Goal: Transaction & Acquisition: Purchase product/service

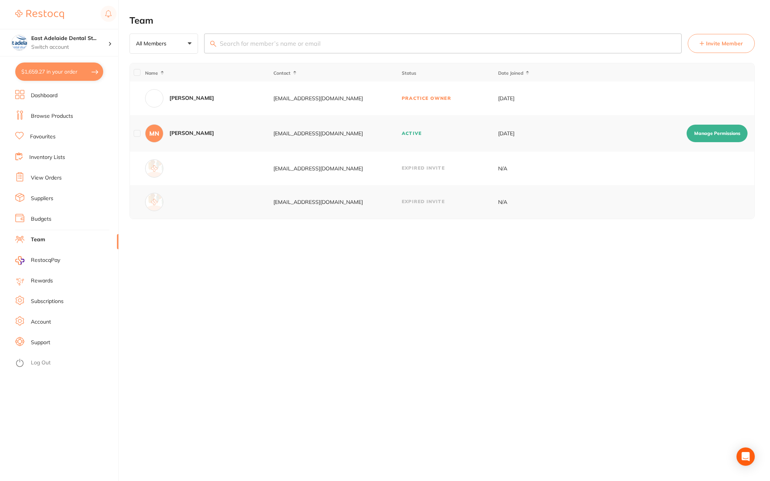
click at [69, 73] on button "$1,659.27 in your order" at bounding box center [59, 71] width 88 height 18
checkbox input "true"
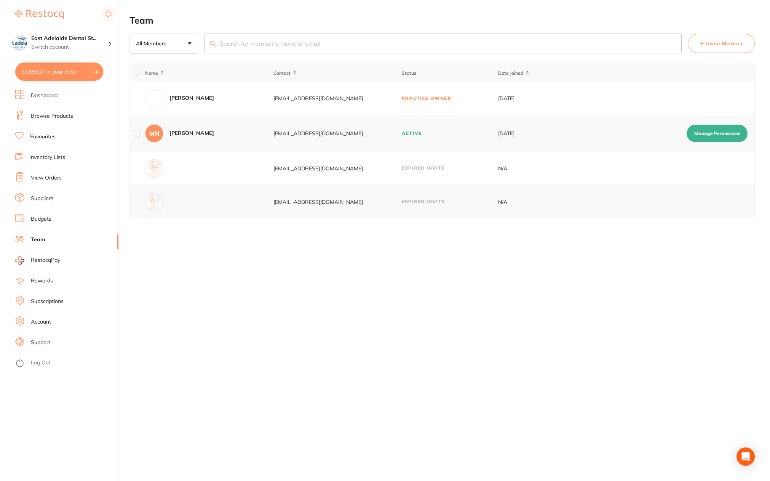
checkbox input "true"
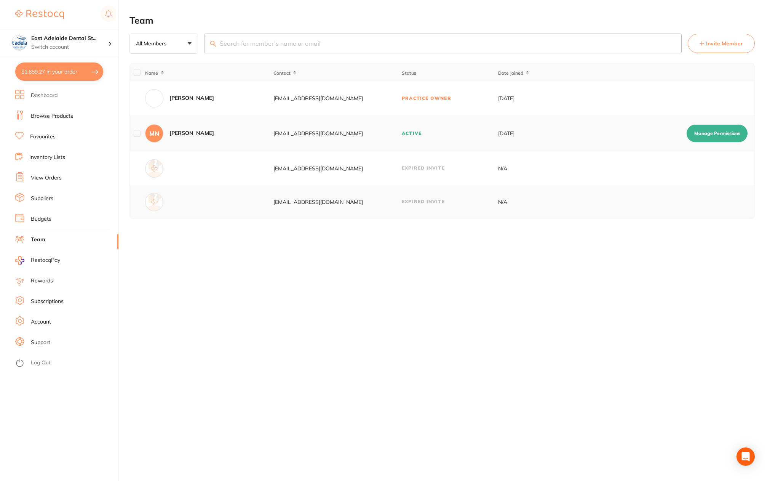
checkbox input "true"
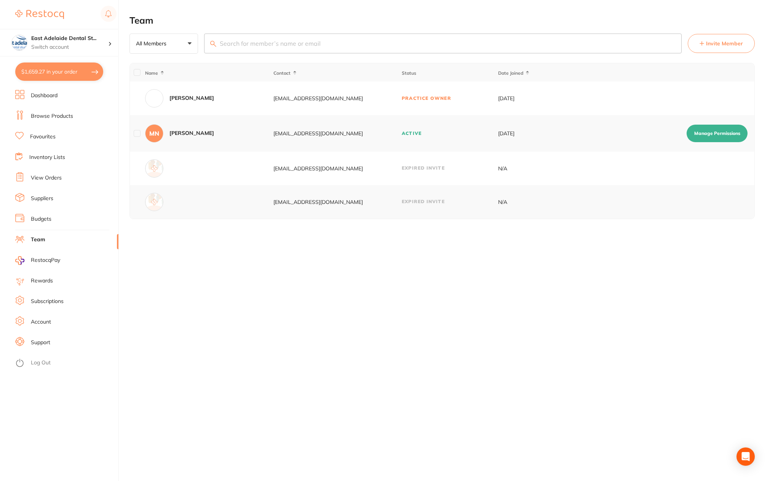
checkbox input "true"
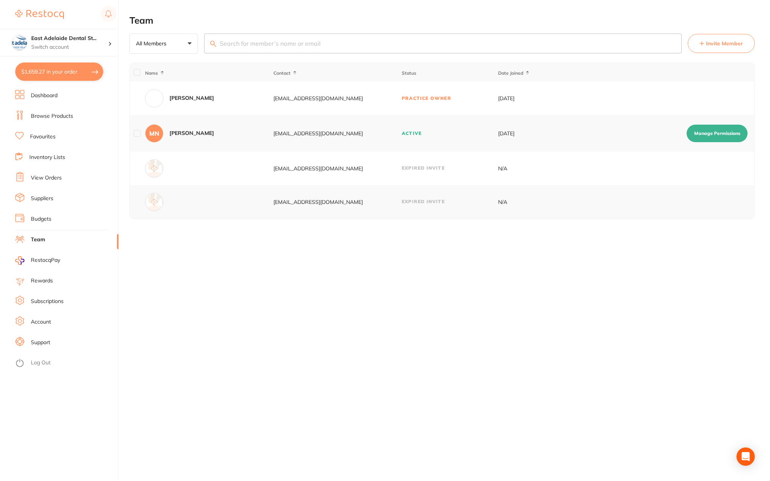
checkbox input "true"
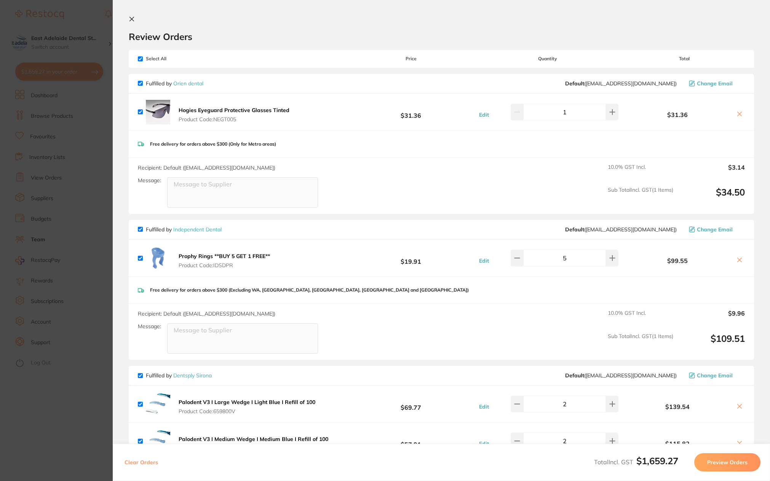
click at [56, 396] on section "Update RRP Set your pre negotiated price for this item. Item Agreed RRP (excl. …" at bounding box center [385, 240] width 770 height 481
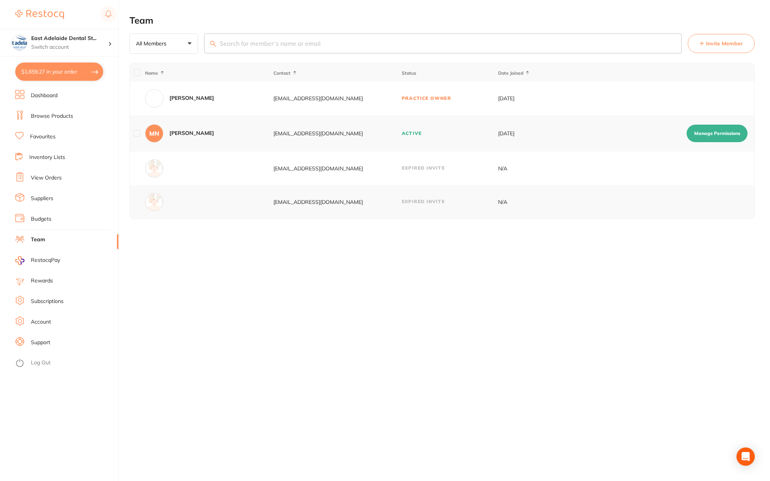
click at [37, 116] on link "Browse Products" at bounding box center [52, 116] width 42 height 8
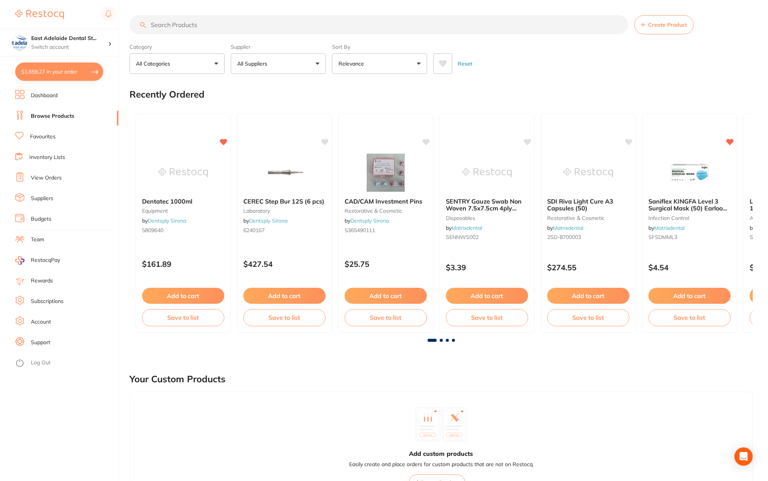
click at [233, 27] on input "search" at bounding box center [378, 24] width 499 height 19
type input "optibond"
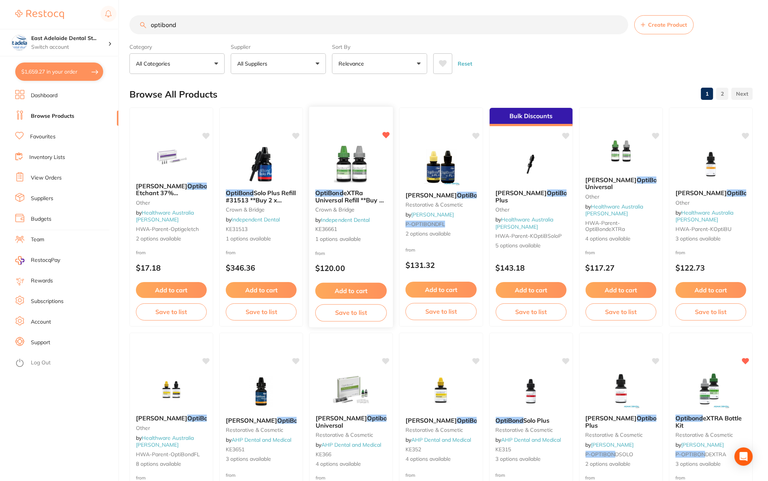
click at [353, 290] on button "Add to cart" at bounding box center [351, 291] width 72 height 16
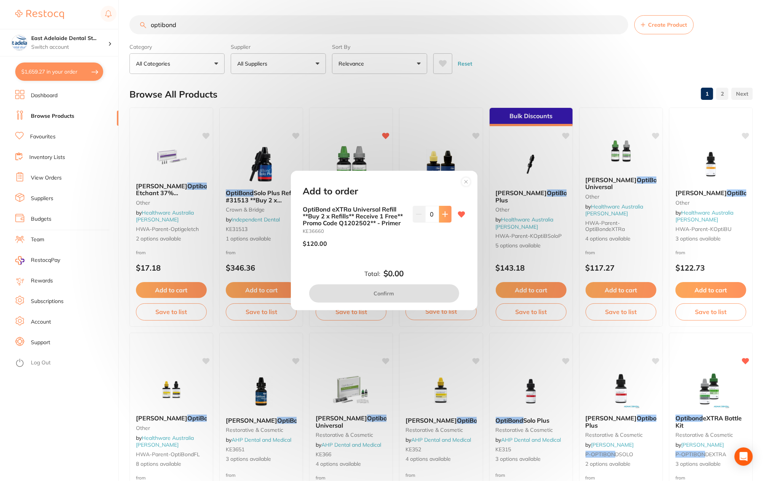
click at [446, 217] on button at bounding box center [445, 214] width 13 height 17
type input "2"
click at [466, 180] on circle at bounding box center [466, 181] width 9 height 9
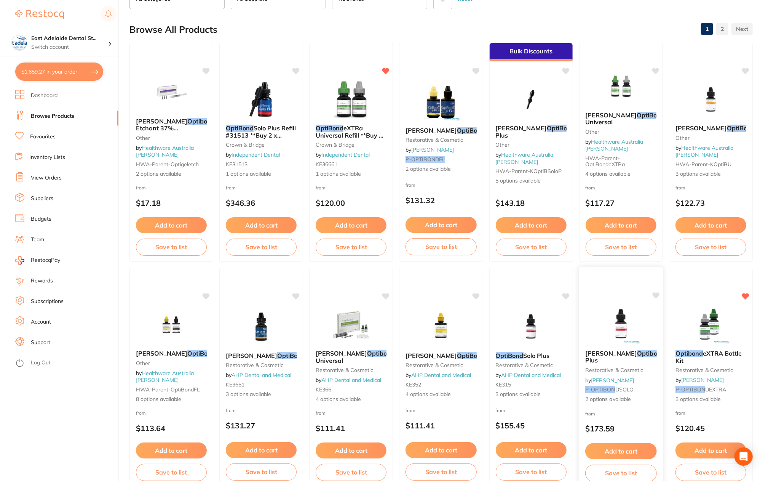
scroll to position [76, 0]
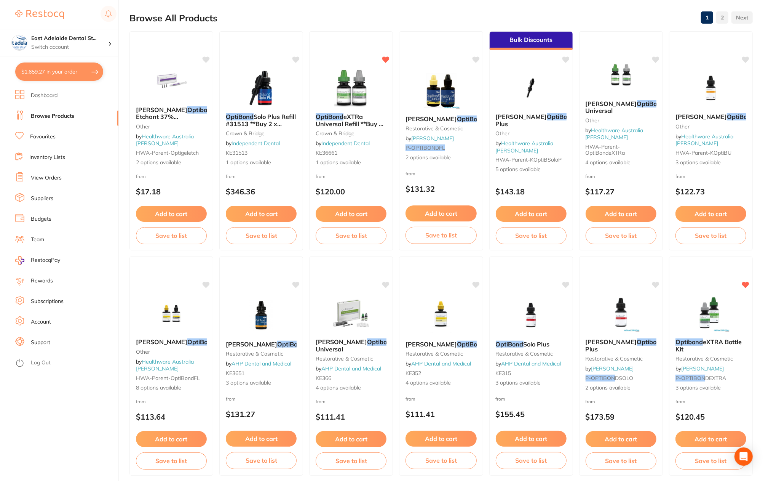
click at [62, 69] on button "$1,659.27 in your order" at bounding box center [59, 71] width 88 height 18
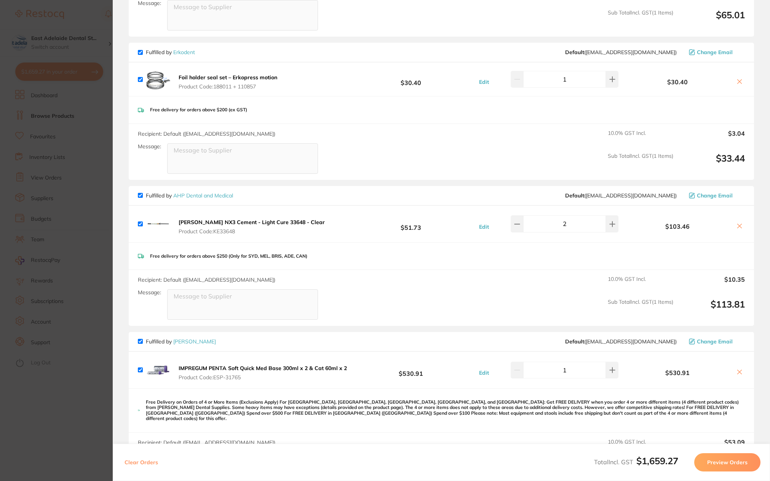
scroll to position [914, 0]
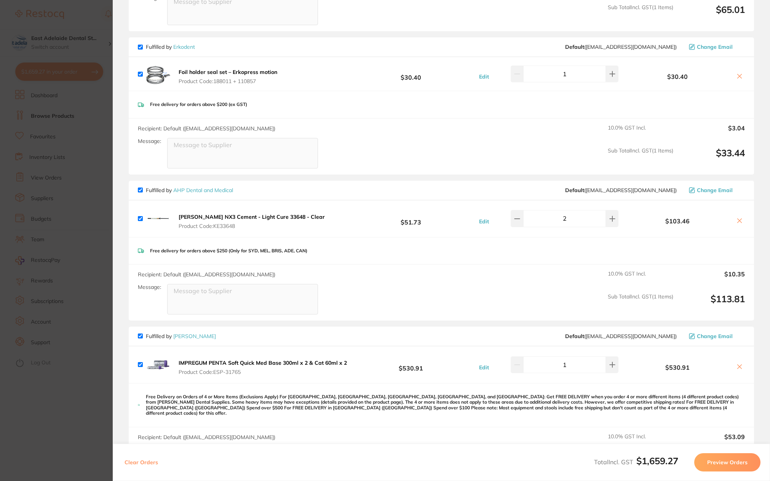
click at [79, 416] on section "Update RRP Set your pre negotiated price for this item. Item Agreed RRP (excl. …" at bounding box center [385, 240] width 770 height 481
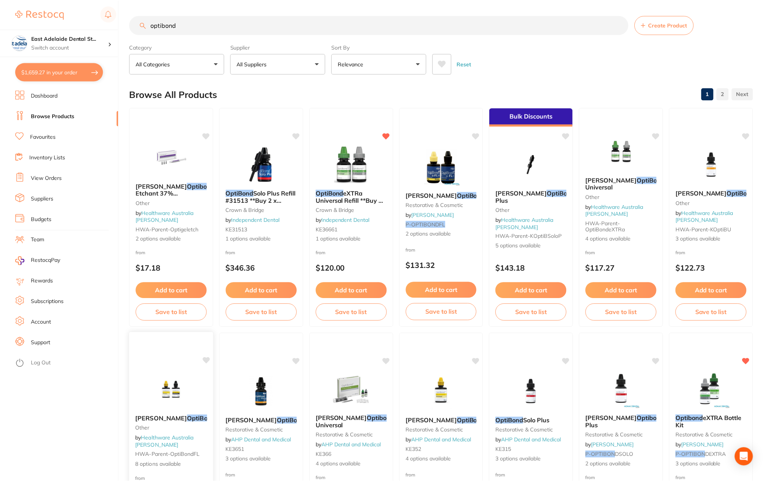
scroll to position [76, 0]
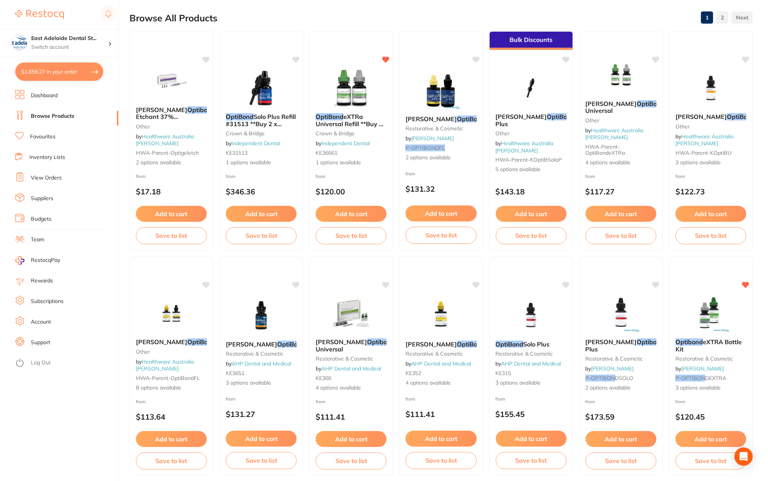
drag, startPoint x: 367, startPoint y: 440, endPoint x: 377, endPoint y: 434, distance: 11.3
click at [367, 440] on button "Add to cart" at bounding box center [351, 439] width 71 height 16
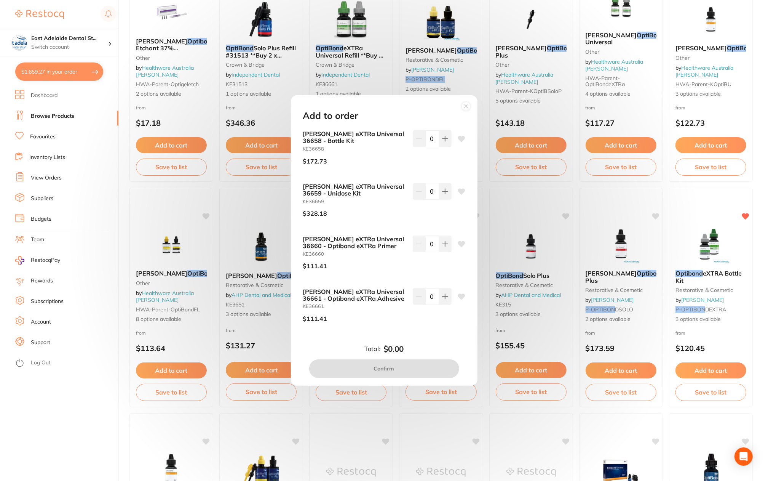
scroll to position [152, 0]
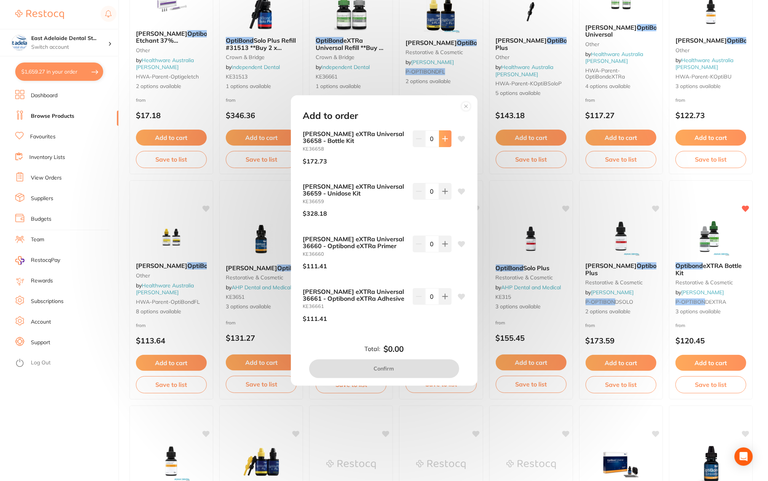
click at [445, 136] on icon at bounding box center [445, 139] width 6 height 6
click at [445, 137] on icon at bounding box center [445, 139] width 6 height 6
type input "2"
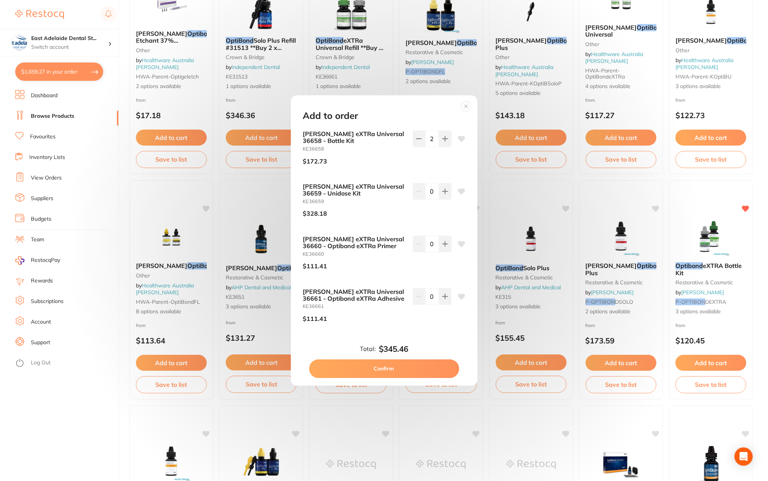
click at [400, 369] on button "Confirm" at bounding box center [384, 368] width 150 height 18
checkbox input "false"
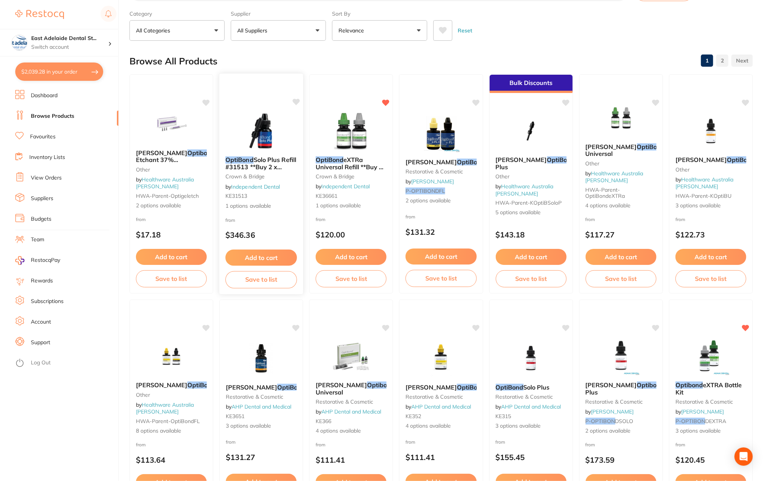
scroll to position [0, 0]
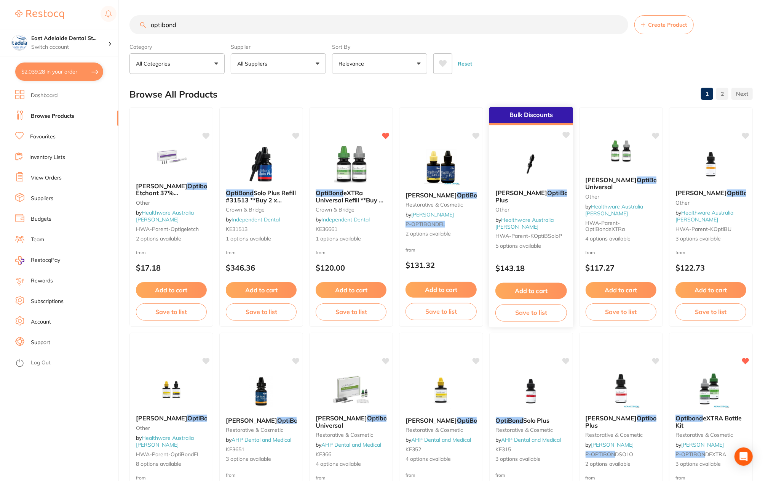
drag, startPoint x: 186, startPoint y: 21, endPoint x: 562, endPoint y: 172, distance: 405.8
click at [49, 53] on div "$2,039.28 [STREET_ADDRESS] Switch account East Adelaide Dental Studio $2,039.28…" at bounding box center [384, 240] width 768 height 481
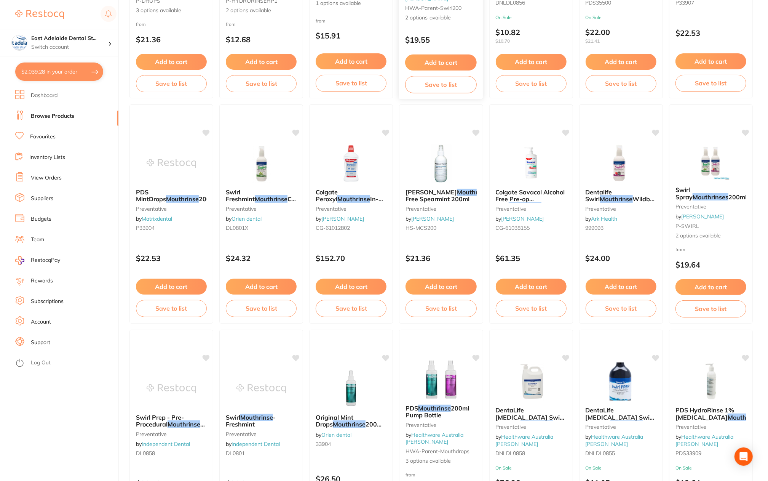
scroll to position [228, 0]
type input "mouthrince"
click at [280, 286] on button "Add to cart" at bounding box center [261, 287] width 72 height 16
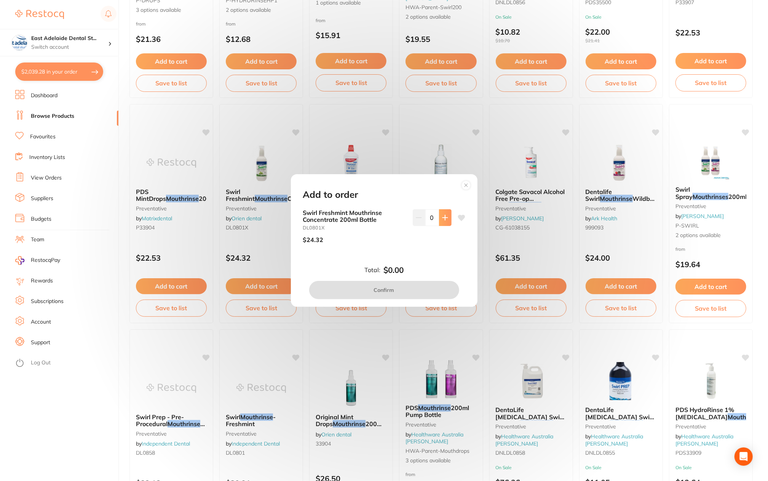
click at [441, 219] on button at bounding box center [445, 217] width 13 height 17
click at [442, 219] on icon at bounding box center [445, 217] width 6 height 6
type input "2"
click at [393, 287] on button "Confirm" at bounding box center [384, 290] width 150 height 18
checkbox input "false"
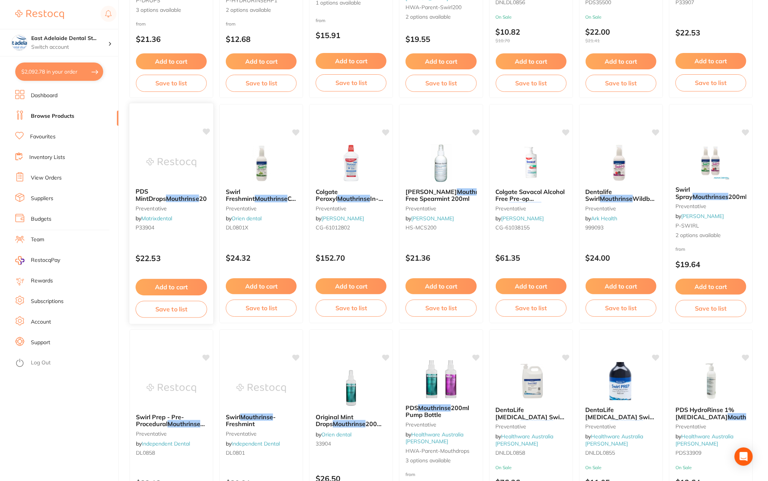
scroll to position [950, 0]
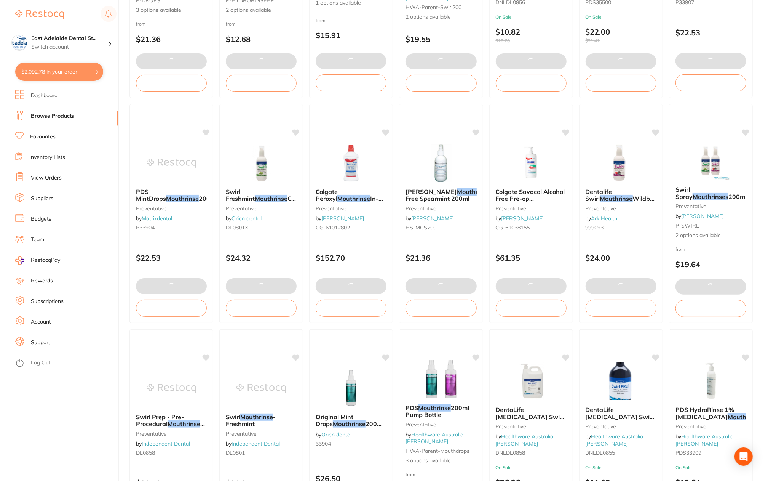
click at [72, 73] on button "$2,092.78 in your order" at bounding box center [59, 71] width 88 height 18
checkbox input "true"
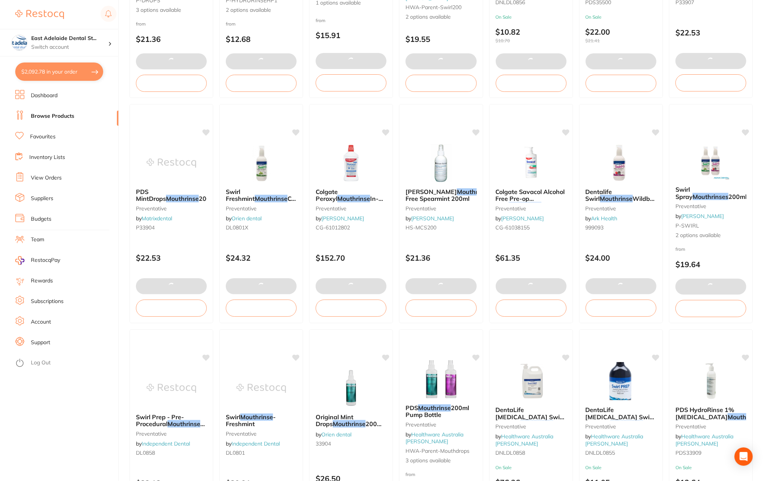
checkbox input "true"
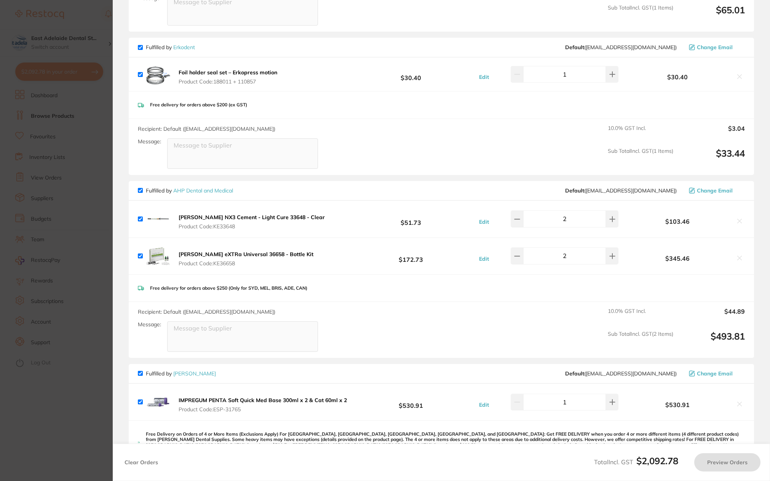
checkbox input "false"
checkbox input "true"
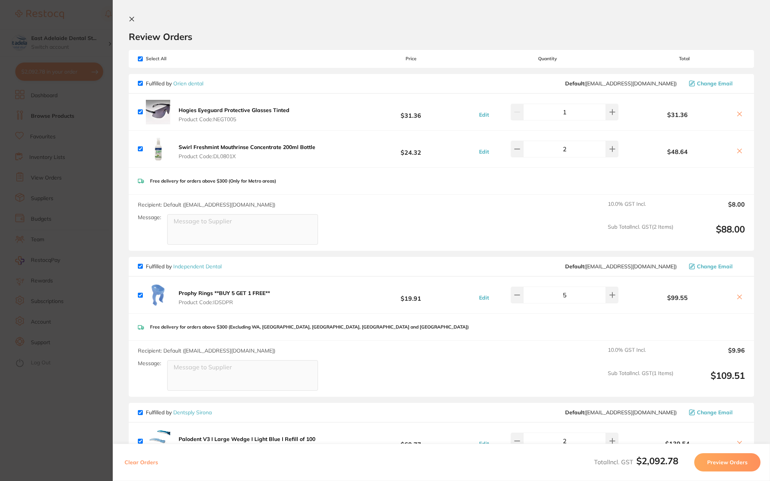
click at [88, 394] on section "Update RRP Set your pre negotiated price for this item. Item Agreed RRP (excl. …" at bounding box center [385, 240] width 770 height 481
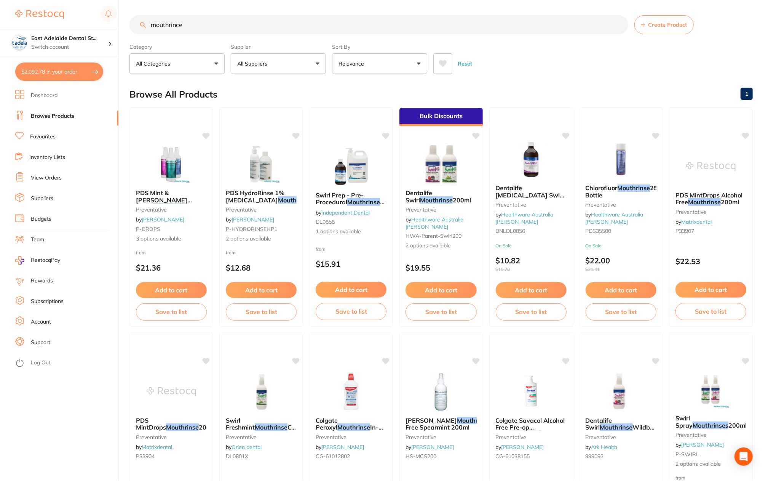
click at [305, 62] on button "All Suppliers" at bounding box center [278, 63] width 95 height 21
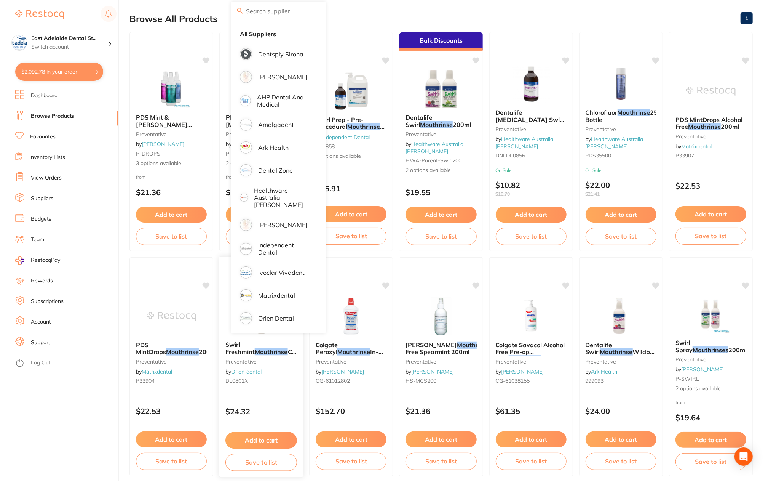
scroll to position [76, 0]
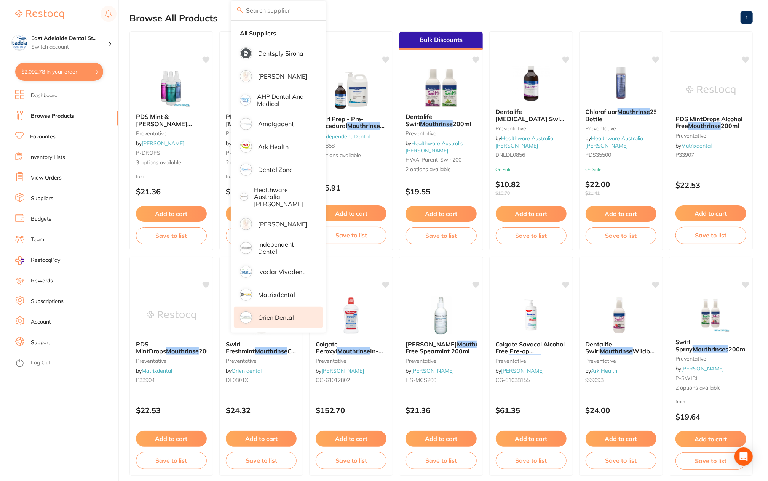
click at [282, 314] on p "Orien dental" at bounding box center [276, 317] width 36 height 7
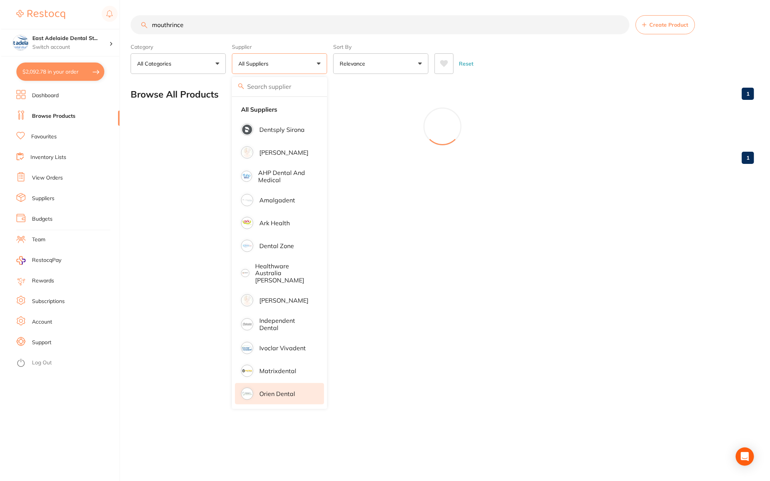
scroll to position [0, 0]
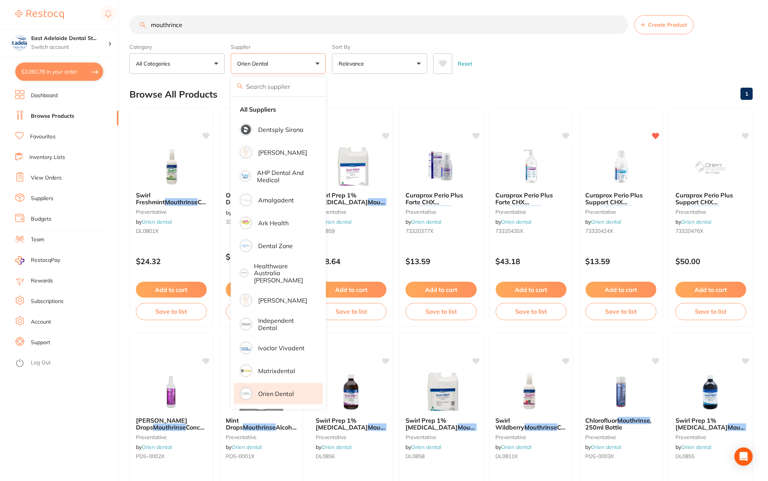
click at [104, 376] on ul "Dashboard Browse Products Favourites Inventory Lists View Orders Suppliers Budg…" at bounding box center [66, 285] width 103 height 391
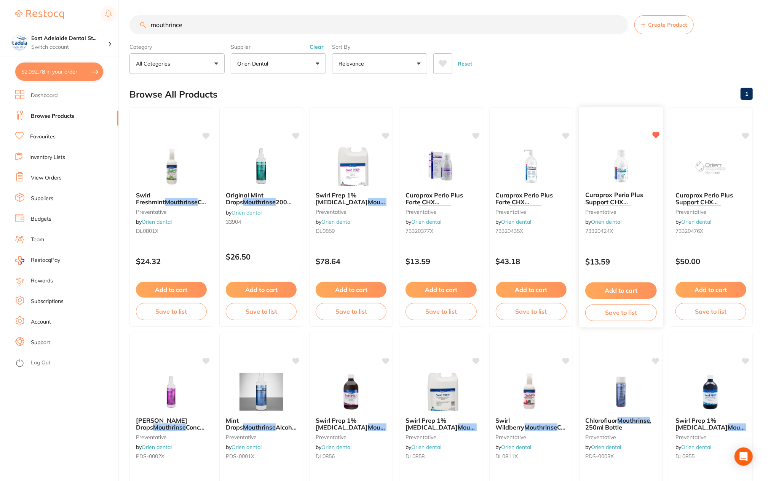
click at [613, 196] on span "Curaprox Perio Plus Support CHX 0.09" at bounding box center [614, 202] width 58 height 22
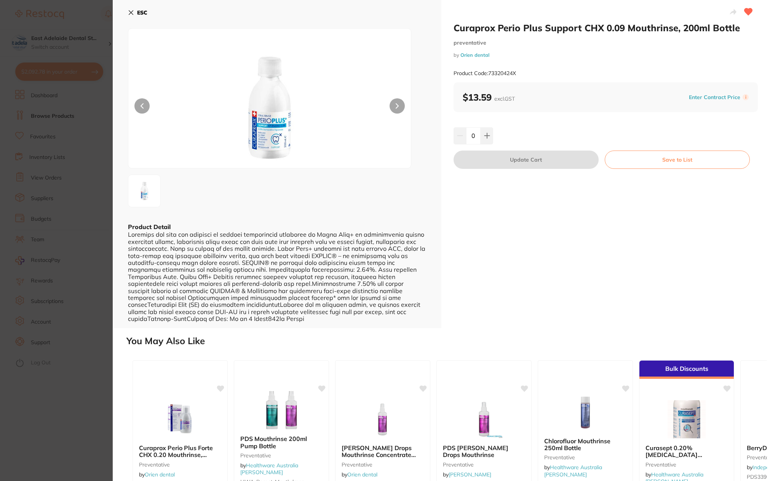
click at [85, 362] on section "Curaprox Perio Plus Support CHX 0.09 Mouthrinse, 200ml Bottle preventative by O…" at bounding box center [385, 240] width 770 height 481
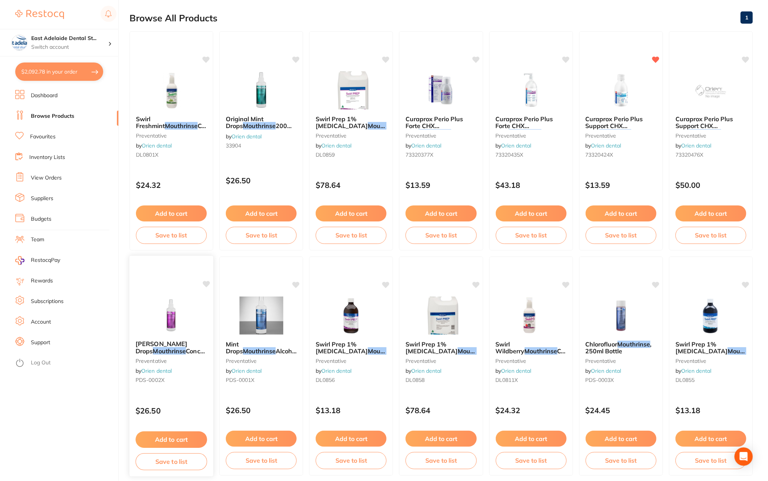
click at [201, 374] on div "[PERSON_NAME] Drops Mouthrinse Concentrate 200ml Bottle preventative by Orien d…" at bounding box center [171, 363] width 84 height 58
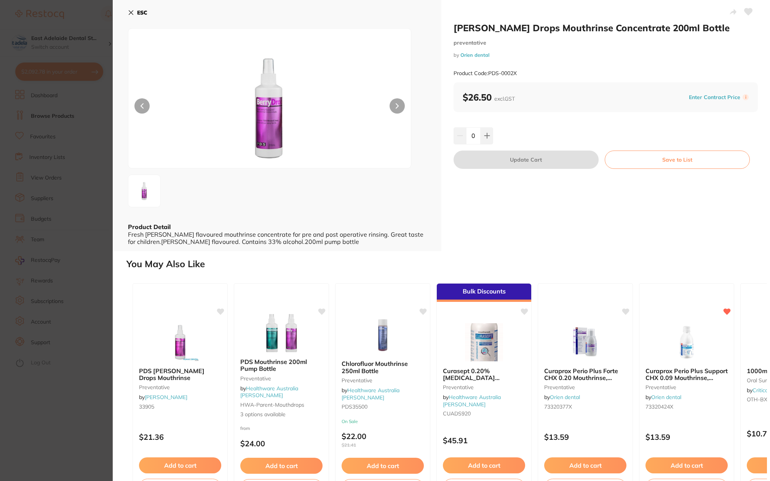
click at [87, 397] on section "[PERSON_NAME] Drops Mouthrinse Concentrate 200ml Bottle preventative by Orien d…" at bounding box center [385, 240] width 770 height 481
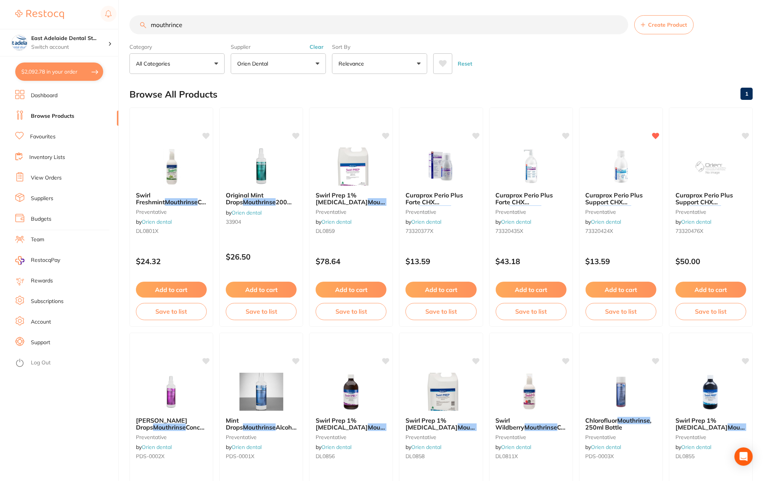
click at [85, 382] on ul "Dashboard Browse Products Favourites Inventory Lists View Orders Suppliers Budg…" at bounding box center [66, 285] width 103 height 391
click at [343, 85] on div "Browse All Products 1" at bounding box center [440, 94] width 623 height 26
click at [64, 75] on button "$2,092.78 in your order" at bounding box center [59, 71] width 88 height 18
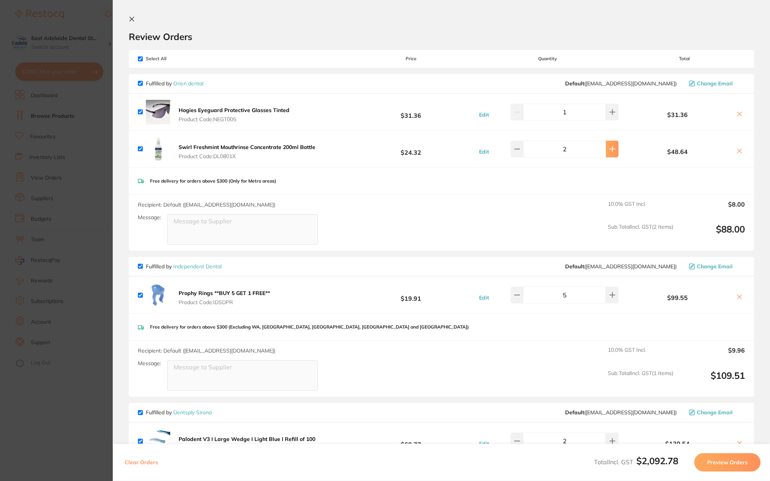
click at [608, 154] on button at bounding box center [612, 149] width 13 height 17
click at [522, 153] on button at bounding box center [517, 149] width 13 height 17
type input "2"
click at [87, 434] on section "Update RRP Set your pre negotiated price for this item. Item Agreed RRP (excl. …" at bounding box center [385, 240] width 770 height 481
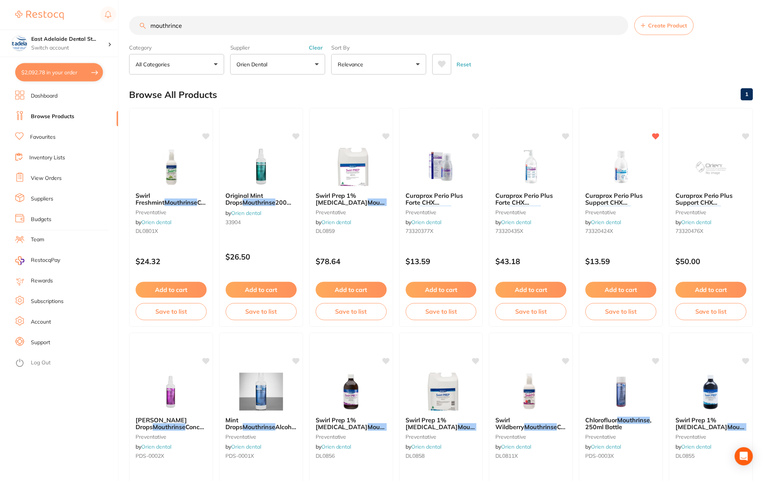
scroll to position [0, 0]
click at [40, 94] on link "Dashboard" at bounding box center [44, 96] width 27 height 8
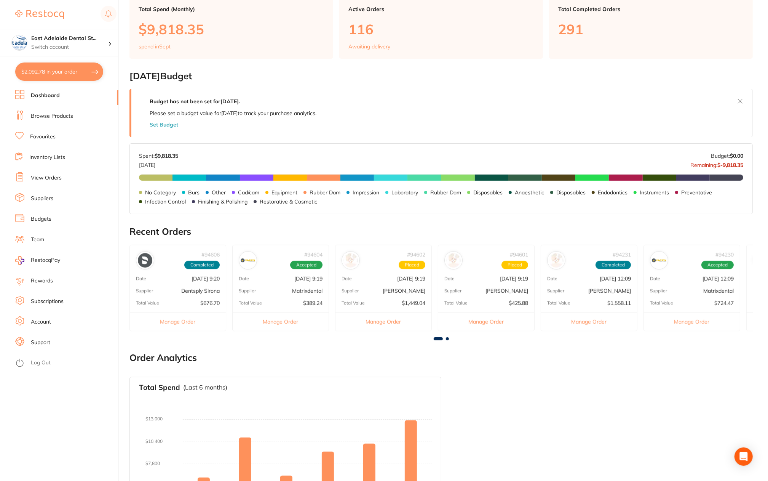
scroll to position [131, 0]
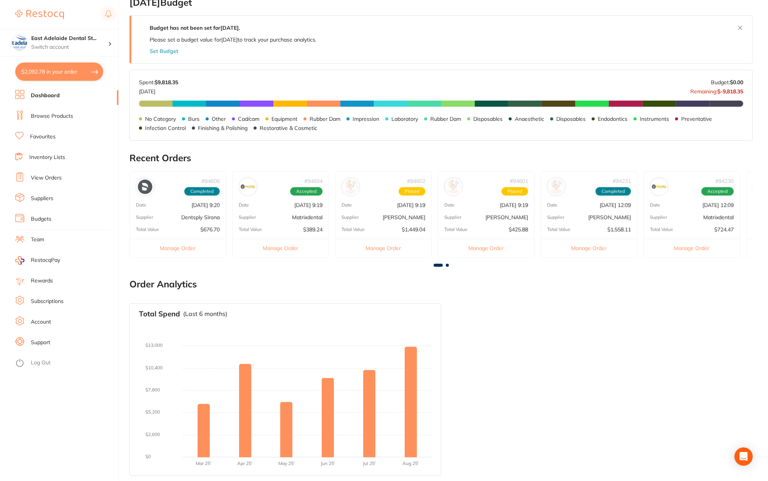
click at [292, 208] on div "# 94604 Accepted Date [DATE] 9:19 Supplier Matrixdental Total Value $389.24 Man…" at bounding box center [280, 214] width 97 height 86
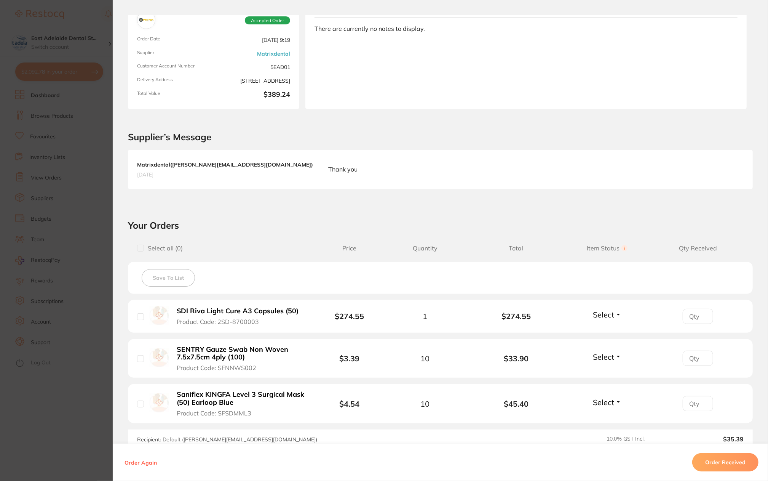
scroll to position [160, 0]
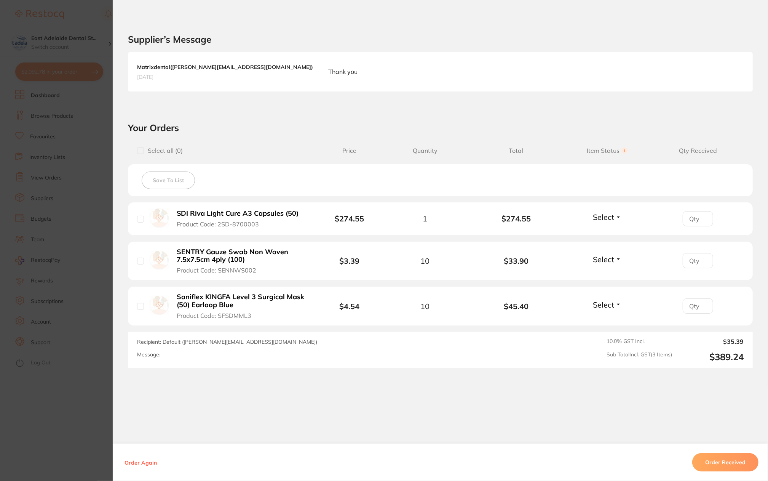
drag, startPoint x: 91, startPoint y: 387, endPoint x: 145, endPoint y: 351, distance: 65.3
click at [91, 387] on section "Order ID: Restocq- 94604 Order Information Accepted Order Order Date [DATE] 9:1…" at bounding box center [384, 240] width 768 height 481
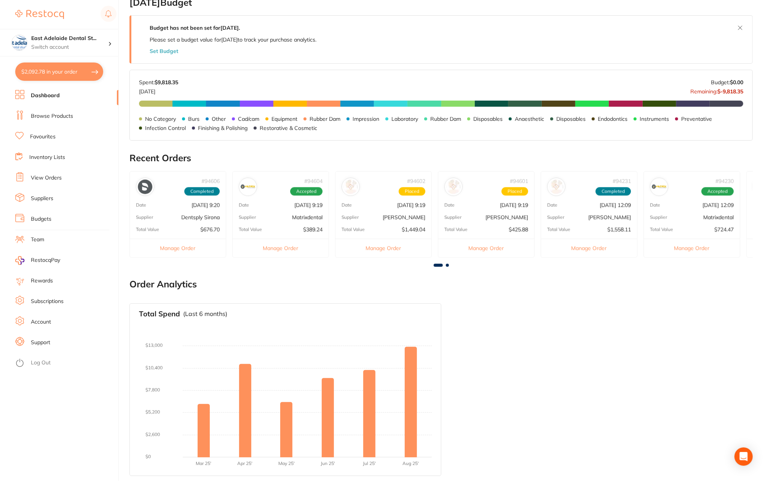
click at [203, 227] on p "$676.70" at bounding box center [209, 229] width 19 height 6
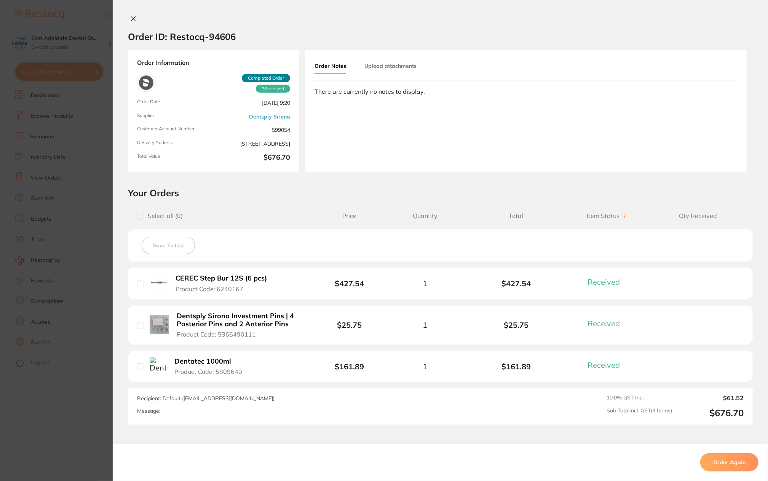
click at [48, 395] on section "Order ID: Restocq- 94606 Order Information 3 Received Completed Order Order Dat…" at bounding box center [384, 240] width 768 height 481
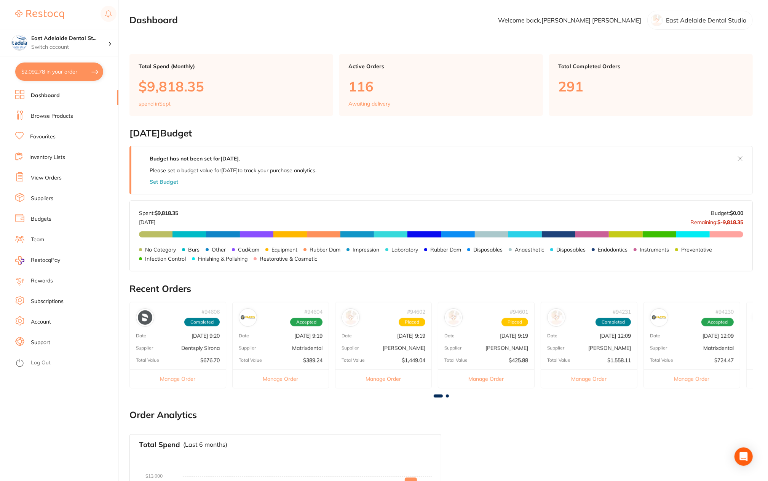
click at [390, 358] on div "Total Value $1,449.04" at bounding box center [383, 360] width 96 height 6
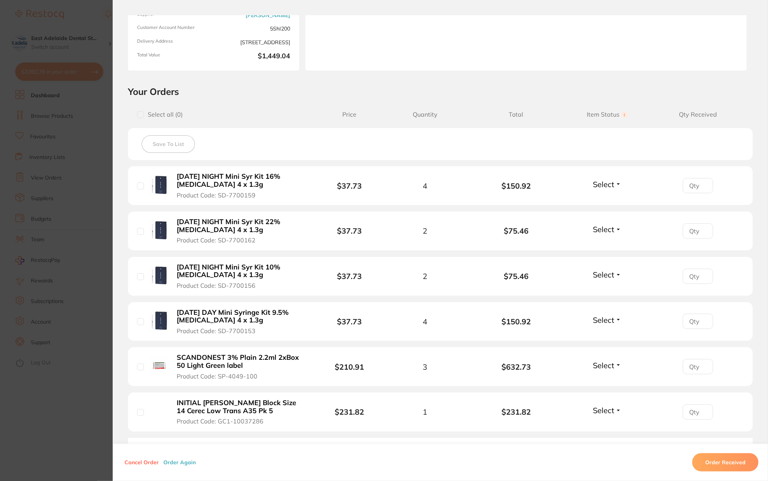
scroll to position [206, 0]
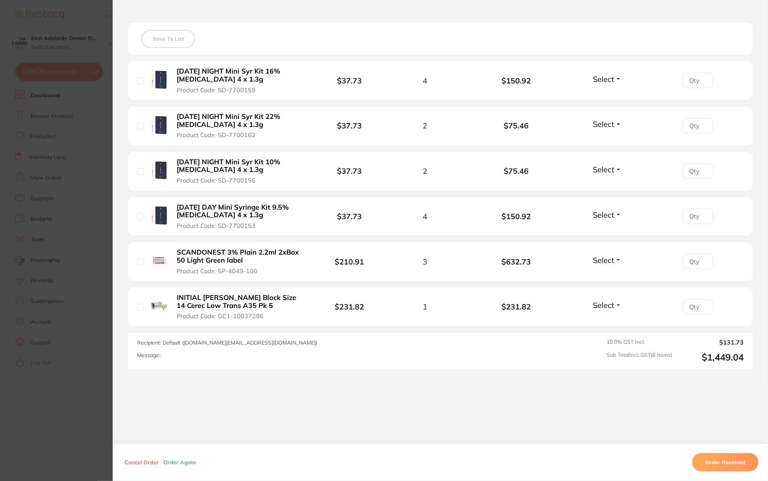
click at [49, 420] on section "Order ID: Restocq- 94602 Order Information Upload Pending Order Date Sept 25 20…" at bounding box center [384, 240] width 768 height 481
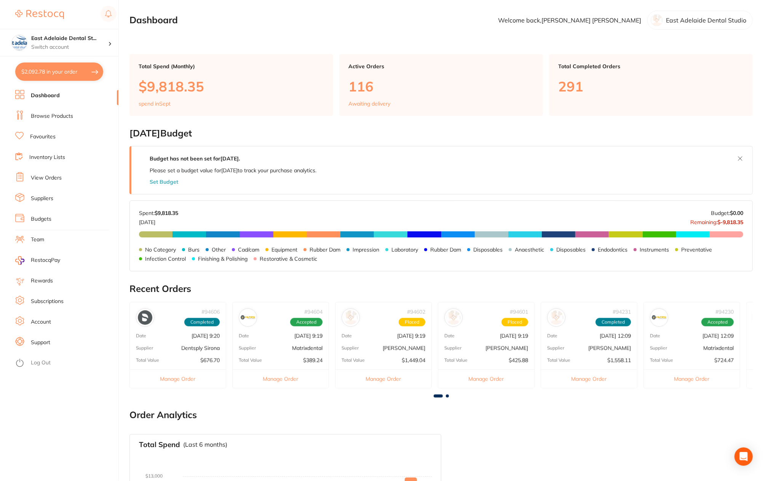
click at [498, 343] on div "# 94601 Placed Date Sept 25 2025, 9:19 Supplier Adam Dental Total Value $425.88…" at bounding box center [486, 345] width 97 height 86
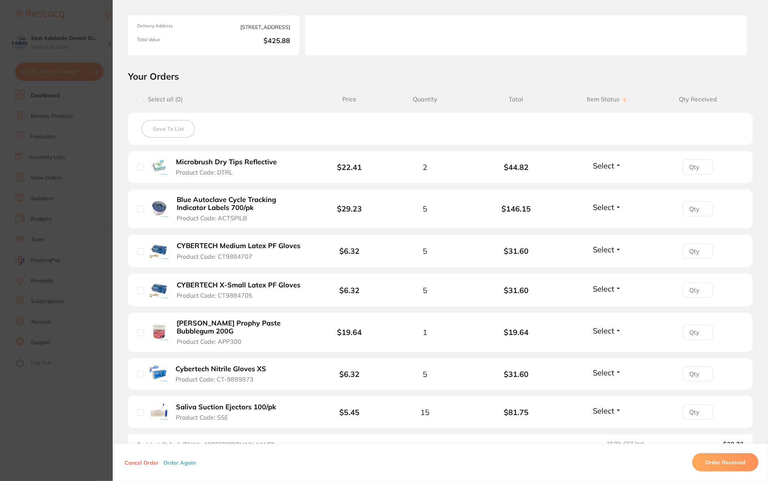
scroll to position [152, 0]
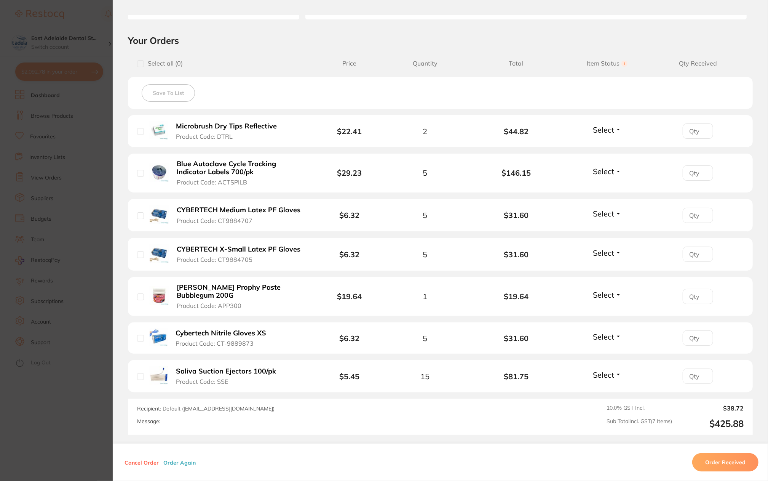
click at [74, 429] on section "Order ID: Restocq- 94601 Order Information Upload Pending Order Date Sept 25 20…" at bounding box center [384, 240] width 768 height 481
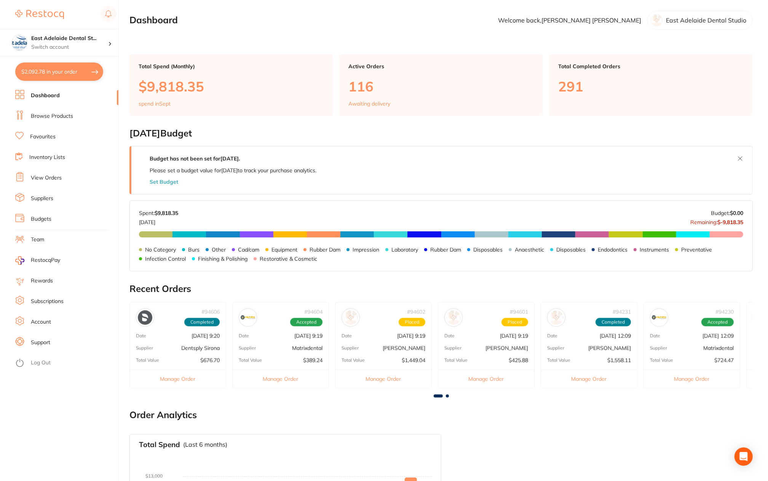
click at [668, 335] on div "Date Sept 21 2025, 12:09" at bounding box center [692, 335] width 96 height 6
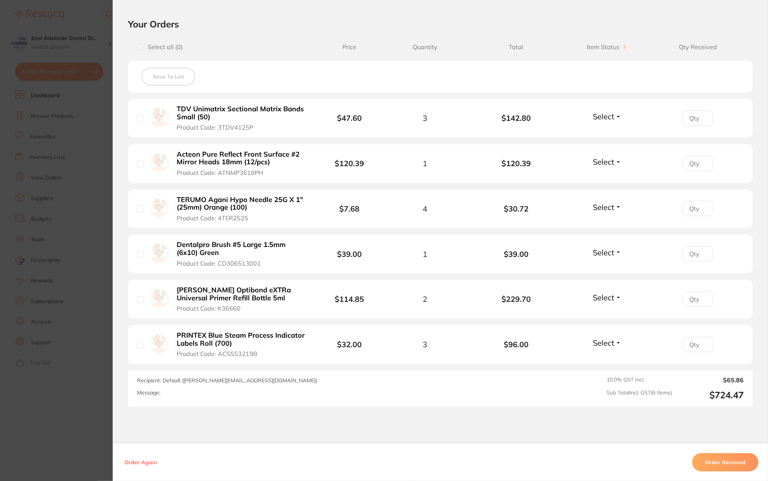
scroll to position [267, 0]
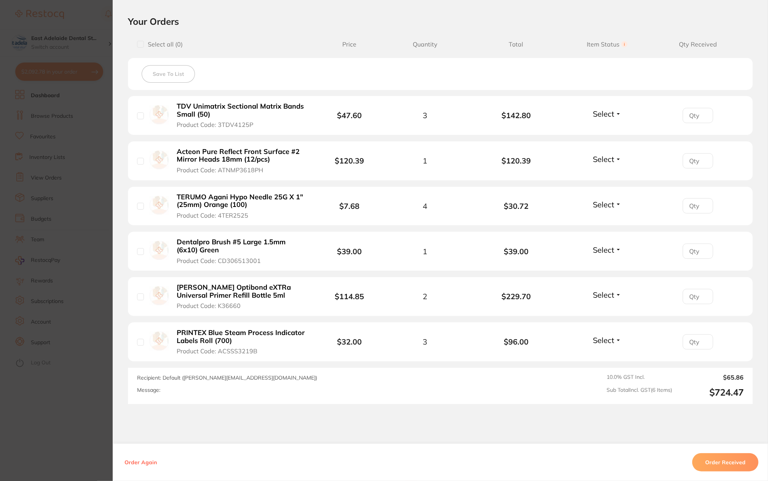
click at [66, 445] on section "Order ID: Restocq- 94230 Order Information Accepted Order Order Date Sept 21 20…" at bounding box center [384, 240] width 768 height 481
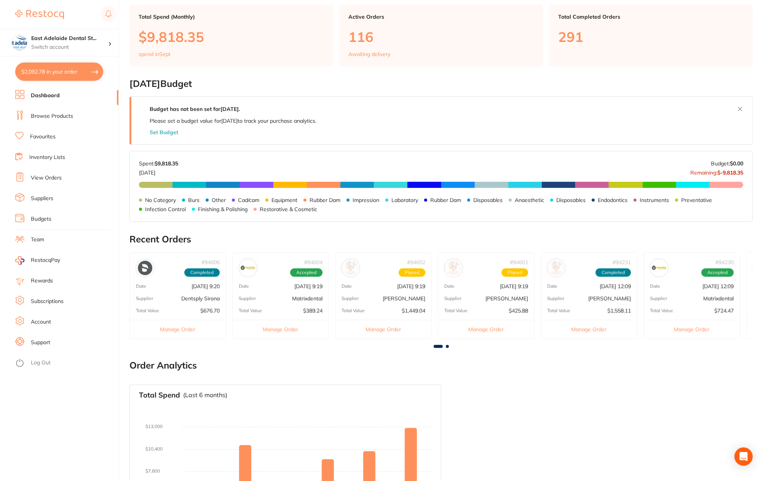
scroll to position [0, 0]
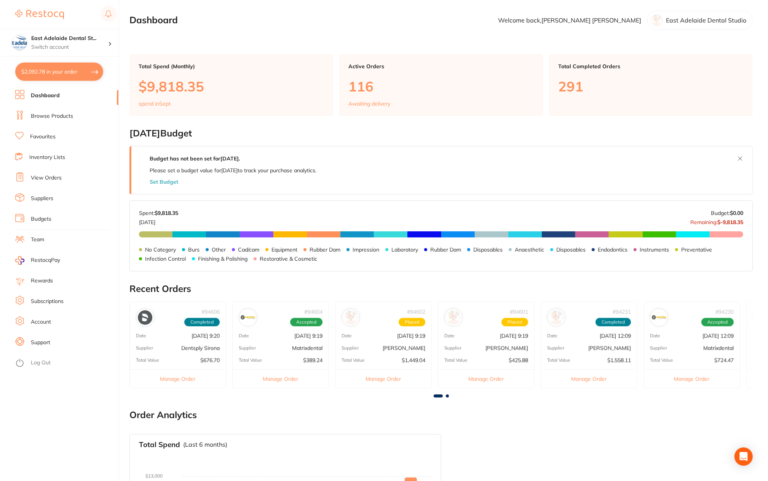
click at [56, 114] on link "Browse Products" at bounding box center [52, 116] width 42 height 8
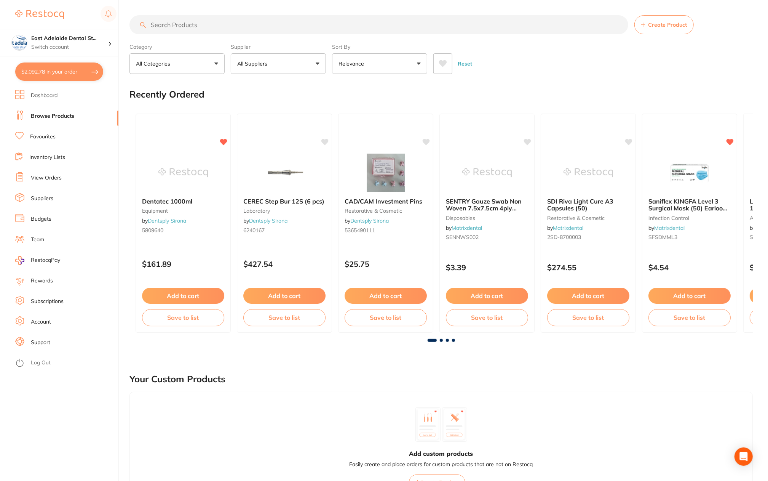
click at [441, 340] on span at bounding box center [441, 340] width 3 height 3
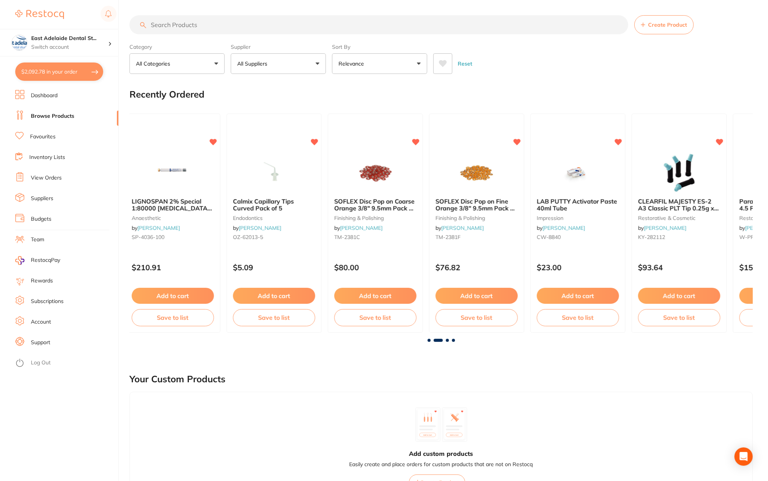
scroll to position [0, 623]
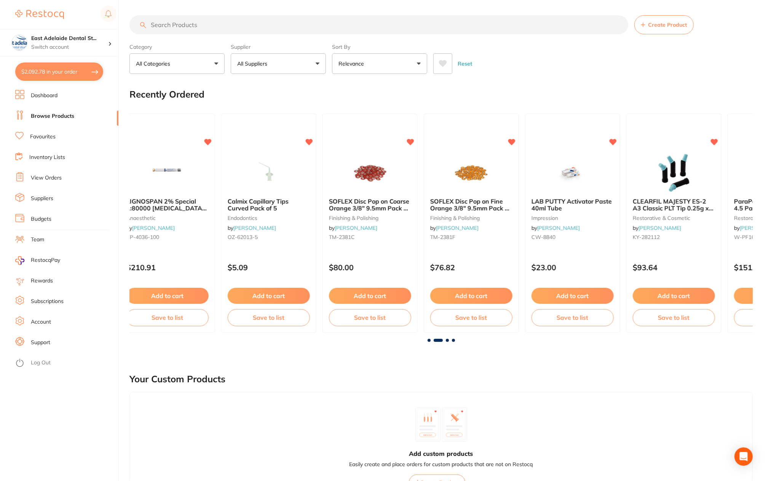
drag, startPoint x: 447, startPoint y: 339, endPoint x: 452, endPoint y: 337, distance: 4.8
click at [448, 339] on span at bounding box center [447, 340] width 3 height 3
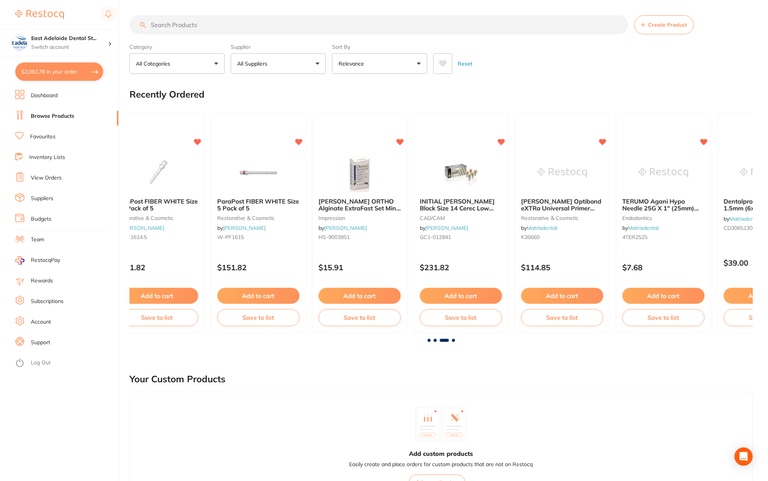
scroll to position [0, 1247]
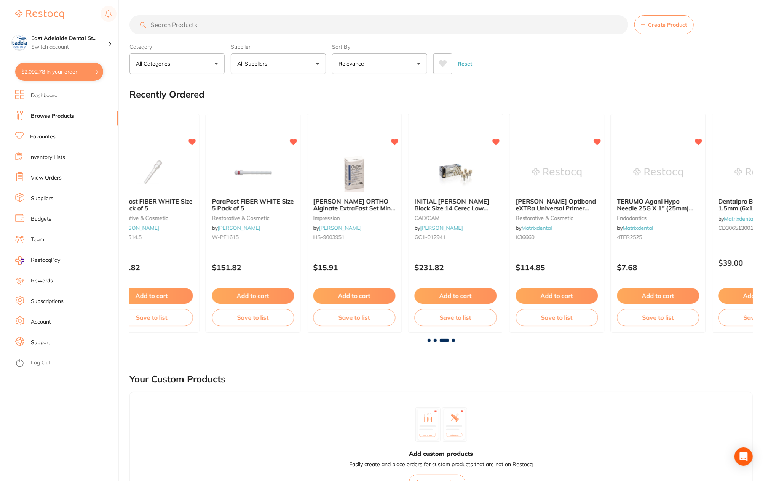
click at [454, 339] on span at bounding box center [453, 340] width 3 height 3
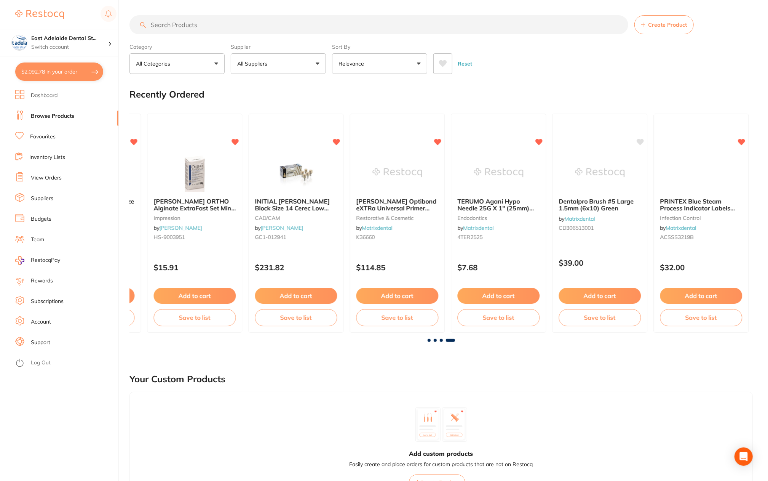
scroll to position [0, 1408]
